Goal: Task Accomplishment & Management: Manage account settings

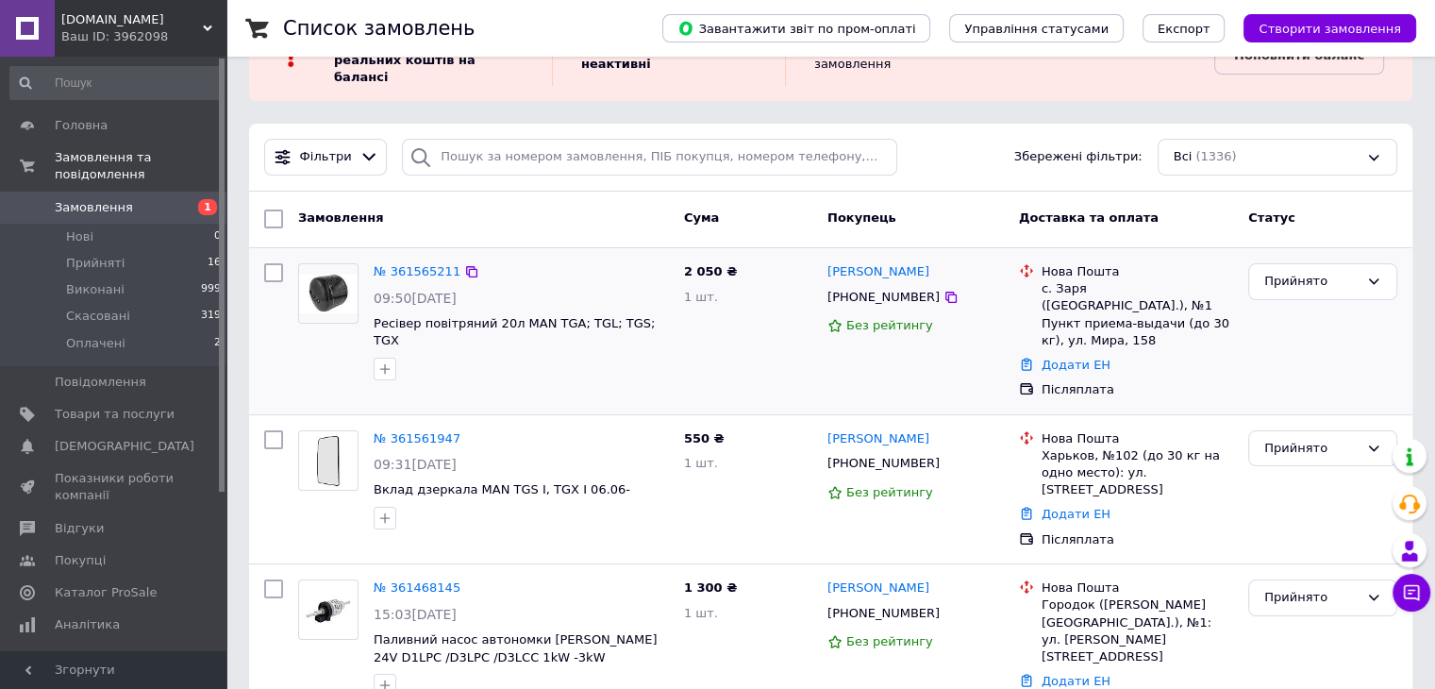
scroll to position [189, 0]
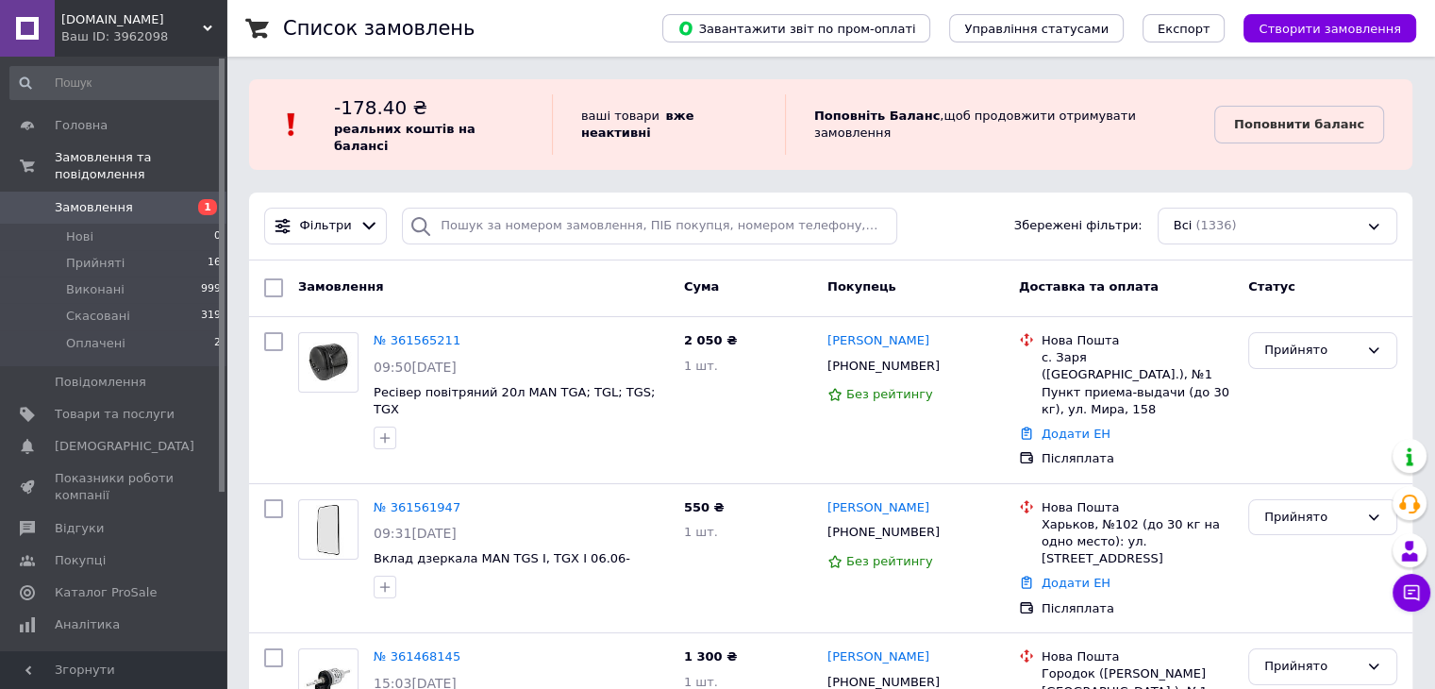
click at [72, 199] on span "Замовлення" at bounding box center [94, 207] width 78 height 17
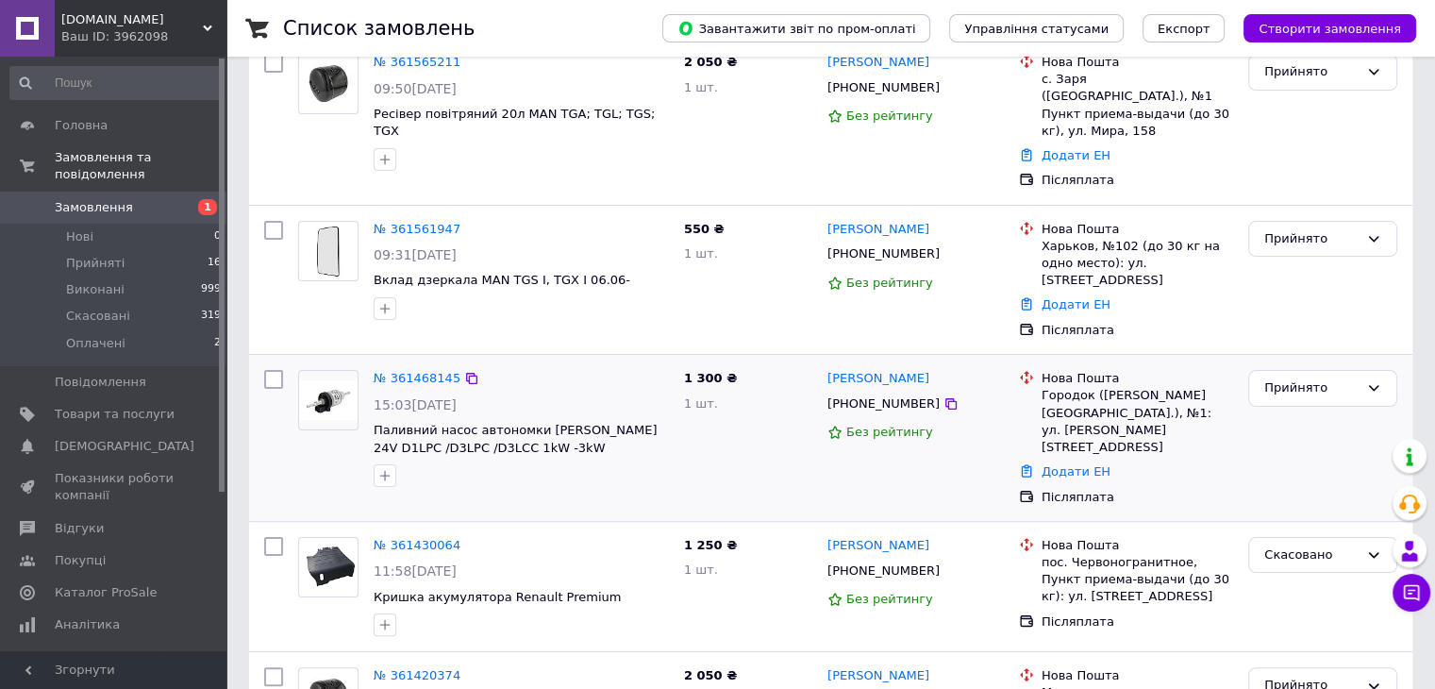
scroll to position [283, 0]
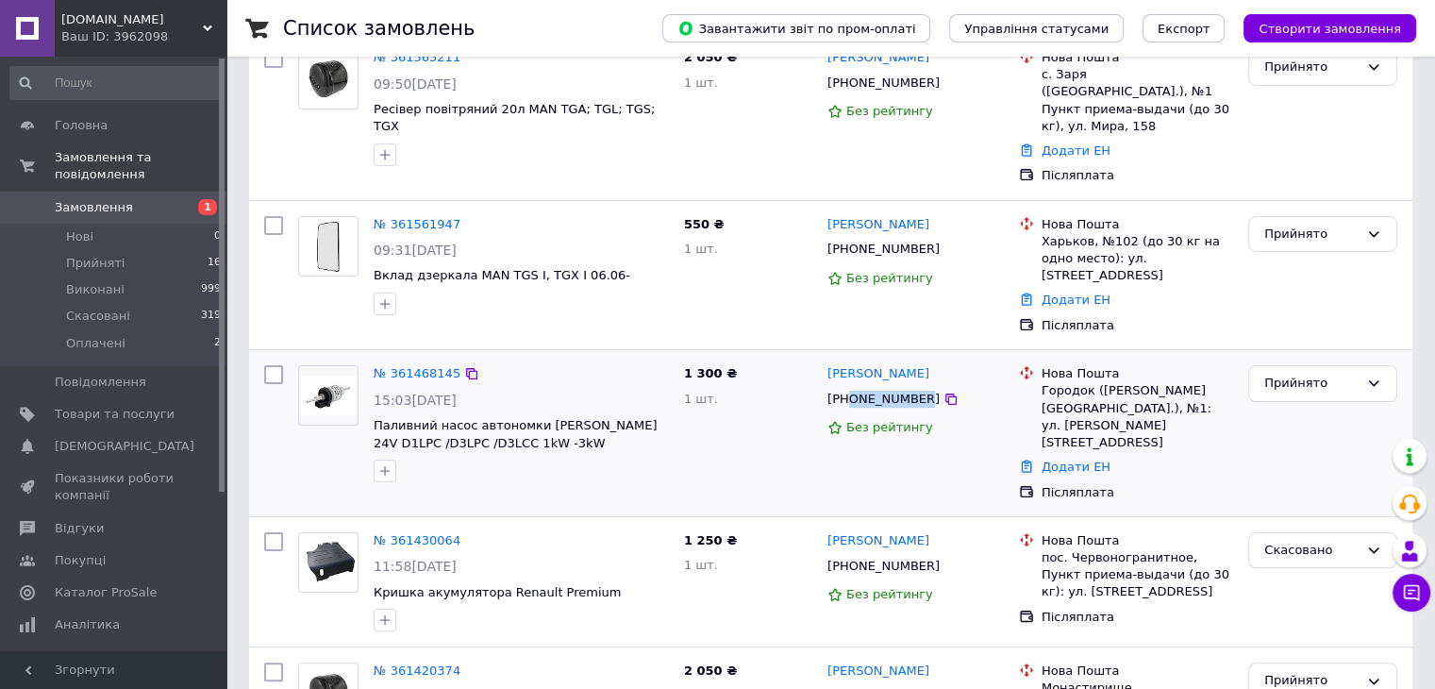
drag, startPoint x: 913, startPoint y: 345, endPoint x: 851, endPoint y: 355, distance: 63.0
click at [851, 387] on div "[PHONE_NUMBER]" at bounding box center [884, 399] width 120 height 25
copy div "0681785071"
drag, startPoint x: 61, startPoint y: 18, endPoint x: 114, endPoint y: 27, distance: 53.7
click at [114, 27] on span "[DOMAIN_NAME]" at bounding box center [132, 19] width 142 height 17
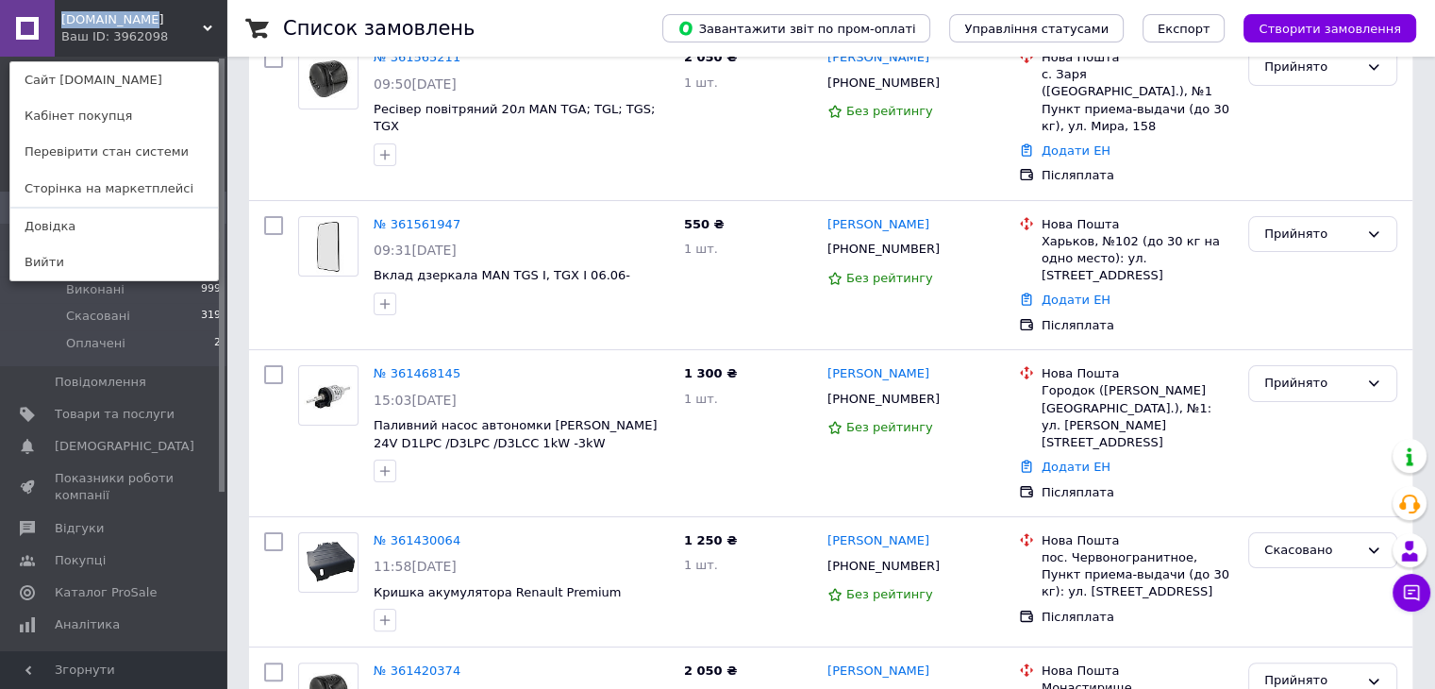
copy span "[DOMAIN_NAME]"
click at [114, 35] on div "Ваш ID: 3962098" at bounding box center [100, 36] width 79 height 17
